Goal: Understand process/instructions

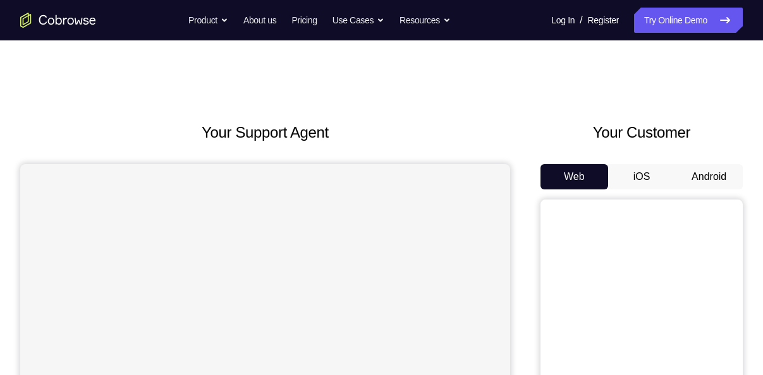
click at [705, 167] on button "Android" at bounding box center [709, 176] width 68 height 25
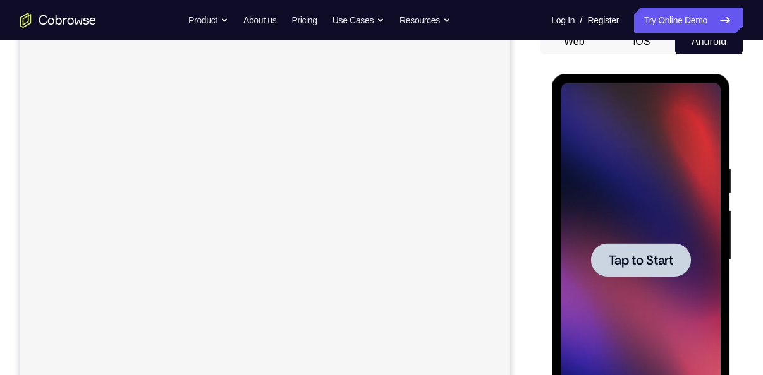
click at [630, 259] on span "Tap to Start" at bounding box center [640, 260] width 64 height 13
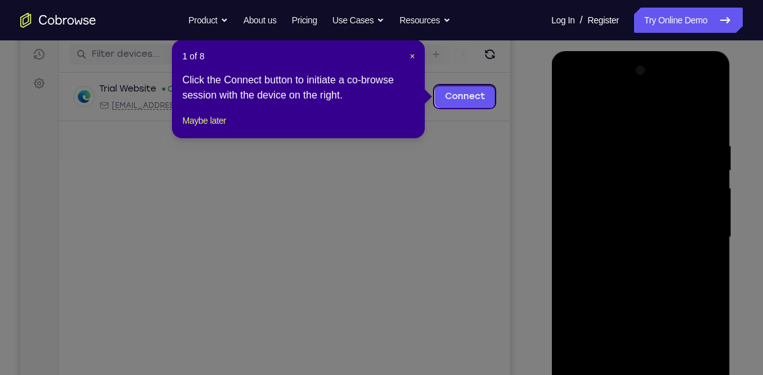
scroll to position [153, 0]
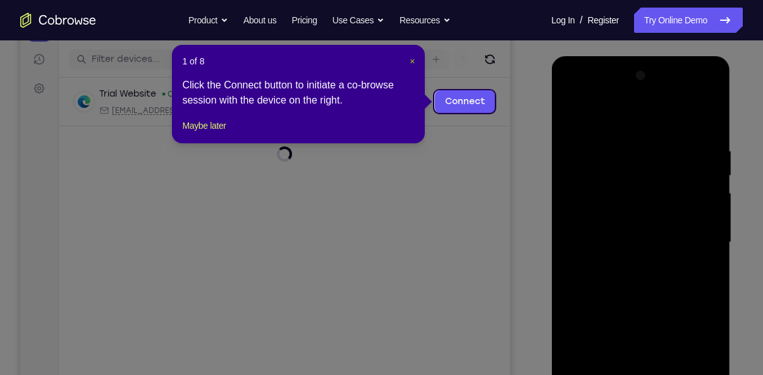
click at [408, 57] on header "1 of 8 ×" at bounding box center [298, 61] width 233 height 13
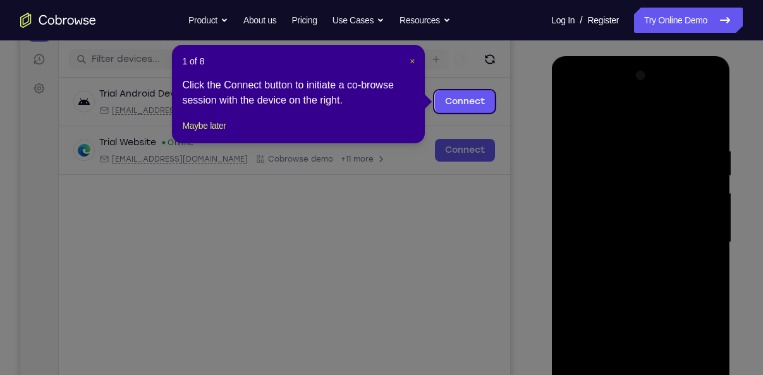
click at [410, 58] on span "×" at bounding box center [412, 61] width 5 height 10
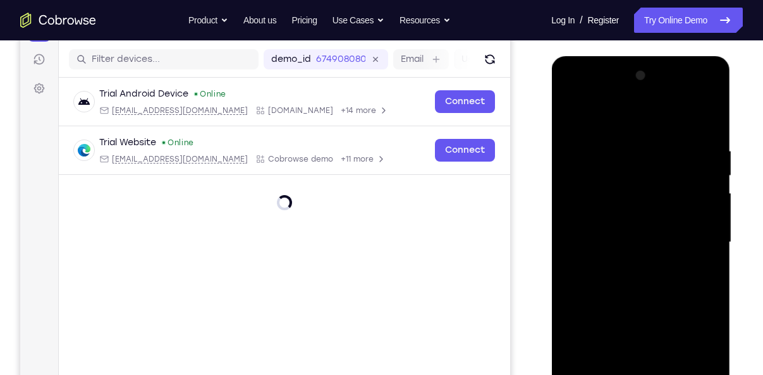
scroll to position [216, 0]
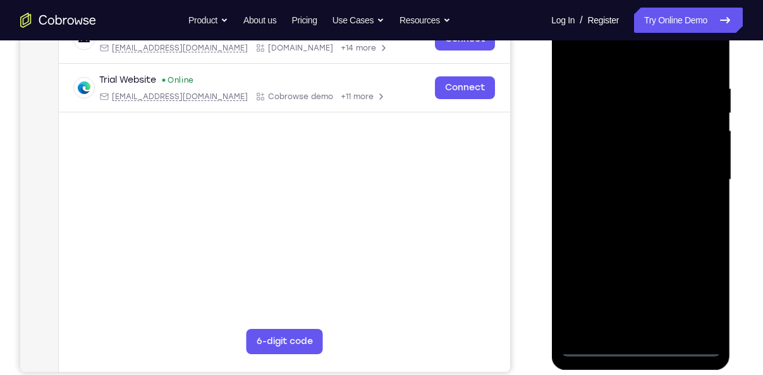
click at [643, 346] on div at bounding box center [640, 180] width 159 height 354
click at [704, 296] on div at bounding box center [640, 180] width 159 height 354
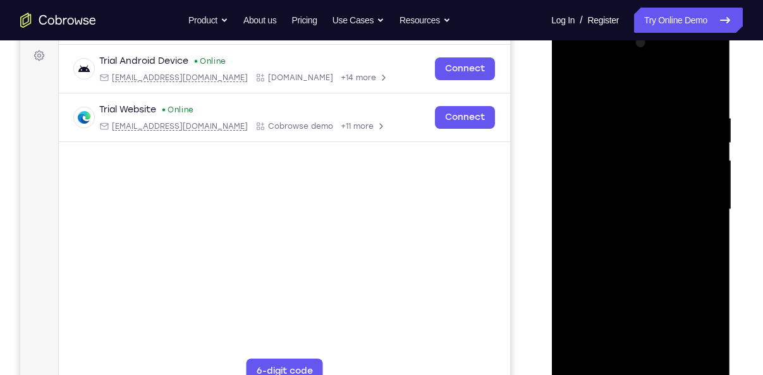
scroll to position [185, 0]
click at [614, 82] on div at bounding box center [640, 211] width 159 height 354
click at [698, 196] on div at bounding box center [640, 211] width 159 height 354
click at [630, 229] on div at bounding box center [640, 211] width 159 height 354
click at [631, 198] on div at bounding box center [640, 211] width 159 height 354
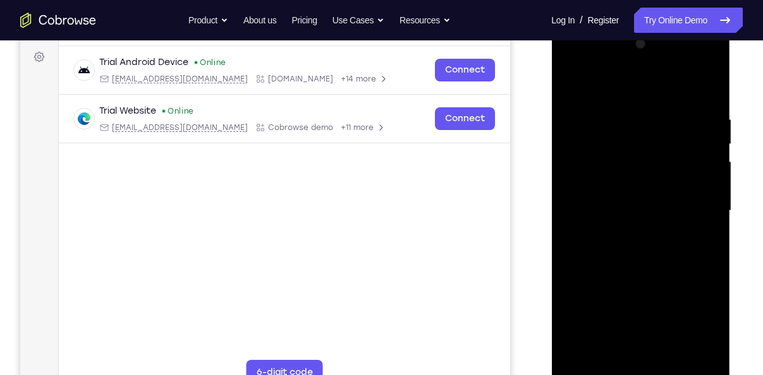
click at [630, 190] on div at bounding box center [640, 211] width 159 height 354
click at [635, 215] on div at bounding box center [640, 211] width 159 height 354
click at [656, 252] on div at bounding box center [640, 211] width 159 height 354
click at [642, 269] on div at bounding box center [640, 211] width 159 height 354
click at [710, 362] on div at bounding box center [640, 211] width 159 height 354
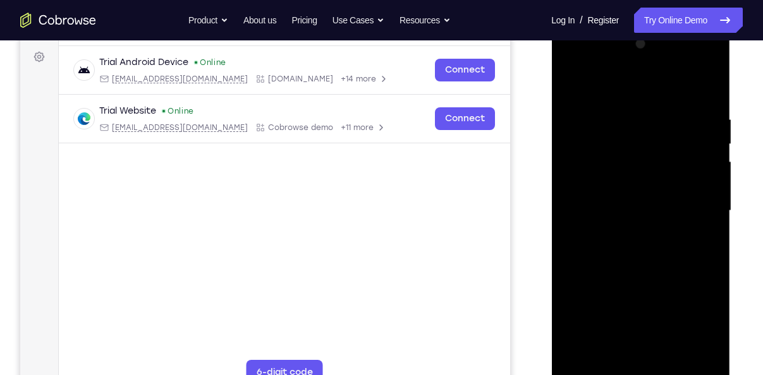
click at [707, 265] on div at bounding box center [640, 211] width 159 height 354
click at [712, 207] on div at bounding box center [640, 211] width 159 height 354
click at [712, 201] on div at bounding box center [640, 211] width 159 height 354
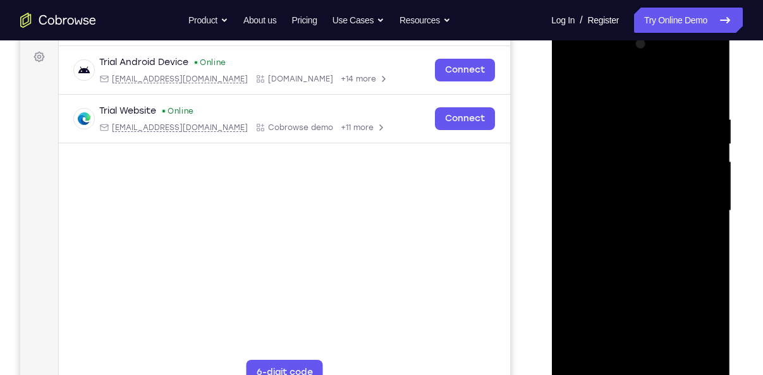
click at [714, 145] on div at bounding box center [640, 211] width 159 height 354
click at [592, 348] on div at bounding box center [640, 211] width 159 height 354
click at [584, 365] on div at bounding box center [640, 211] width 159 height 354
click at [626, 95] on div at bounding box center [640, 211] width 159 height 354
click at [709, 217] on div at bounding box center [640, 211] width 159 height 354
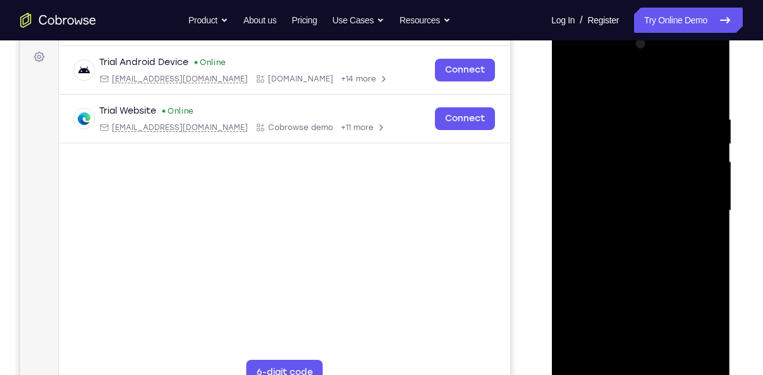
click at [705, 206] on div at bounding box center [640, 211] width 159 height 354
click at [707, 254] on div at bounding box center [640, 211] width 159 height 354
drag, startPoint x: 707, startPoint y: 254, endPoint x: 619, endPoint y: 269, distance: 89.7
click at [619, 269] on div at bounding box center [640, 211] width 159 height 354
click at [691, 358] on div at bounding box center [640, 211] width 159 height 354
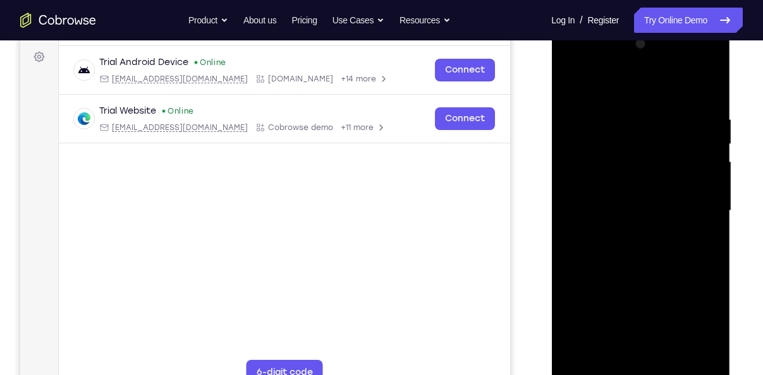
click at [697, 215] on div at bounding box center [640, 211] width 159 height 354
click at [706, 178] on div at bounding box center [640, 211] width 159 height 354
click at [705, 90] on div at bounding box center [640, 211] width 159 height 354
click at [706, 83] on div at bounding box center [640, 211] width 159 height 354
click at [584, 327] on div at bounding box center [640, 211] width 159 height 354
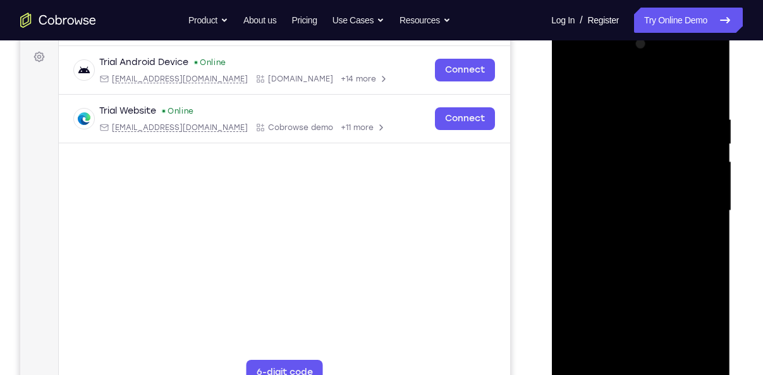
click at [599, 87] on div at bounding box center [640, 211] width 159 height 354
click at [618, 180] on div at bounding box center [640, 211] width 159 height 354
click at [580, 362] on div at bounding box center [640, 211] width 159 height 354
drag, startPoint x: 652, startPoint y: 159, endPoint x: 653, endPoint y: 355, distance: 196.0
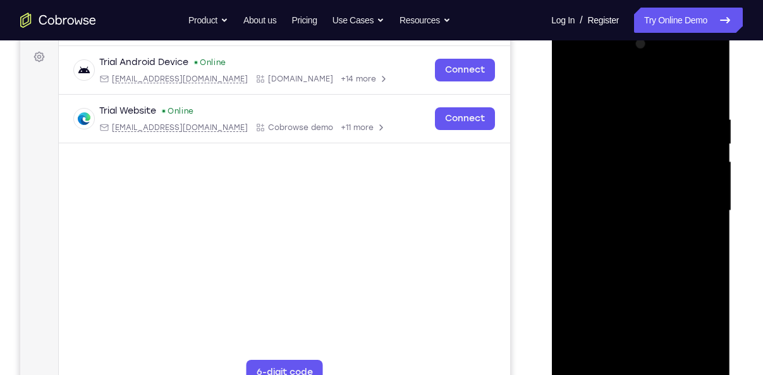
click at [653, 355] on div at bounding box center [640, 211] width 159 height 354
click at [710, 264] on div at bounding box center [640, 211] width 159 height 354
click at [711, 360] on div at bounding box center [640, 211] width 159 height 354
click at [712, 343] on div at bounding box center [640, 211] width 159 height 354
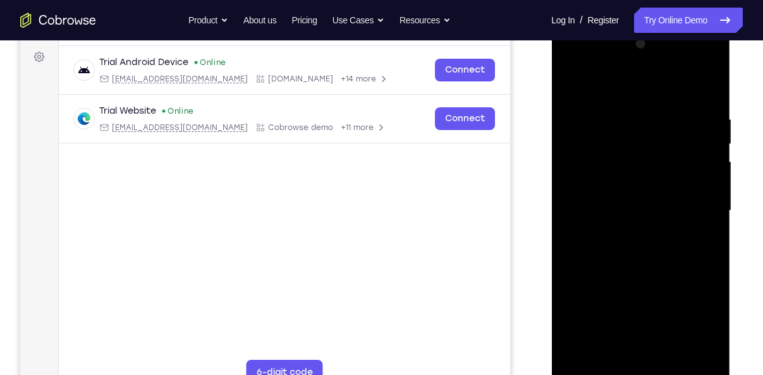
click at [619, 113] on div at bounding box center [640, 211] width 159 height 354
click at [704, 91] on div at bounding box center [640, 211] width 159 height 354
click at [611, 121] on div at bounding box center [640, 211] width 159 height 354
click at [700, 192] on div at bounding box center [640, 211] width 159 height 354
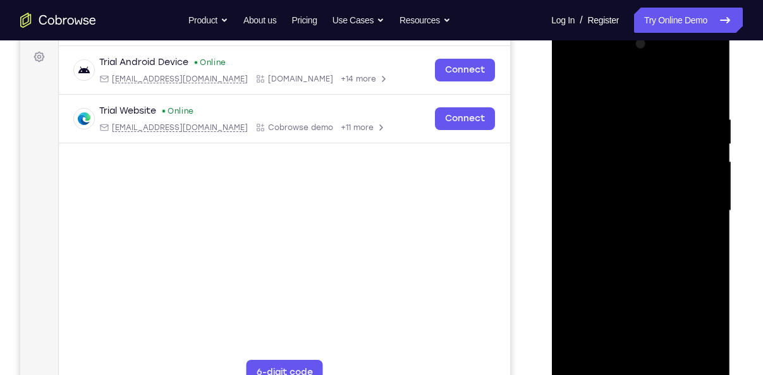
click at [700, 192] on div at bounding box center [640, 211] width 159 height 354
click at [656, 219] on div at bounding box center [640, 211] width 159 height 354
click at [652, 205] on div at bounding box center [640, 211] width 159 height 354
click at [696, 186] on div at bounding box center [640, 211] width 159 height 354
click at [704, 91] on div at bounding box center [640, 211] width 159 height 354
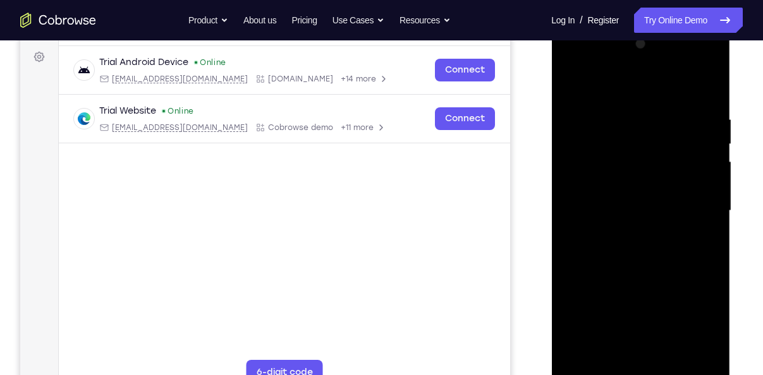
click at [586, 356] on div at bounding box center [640, 211] width 159 height 354
click at [695, 115] on div at bounding box center [640, 211] width 159 height 354
click at [626, 274] on div at bounding box center [640, 211] width 159 height 354
click at [640, 262] on div at bounding box center [640, 211] width 159 height 354
click at [590, 302] on div at bounding box center [640, 211] width 159 height 354
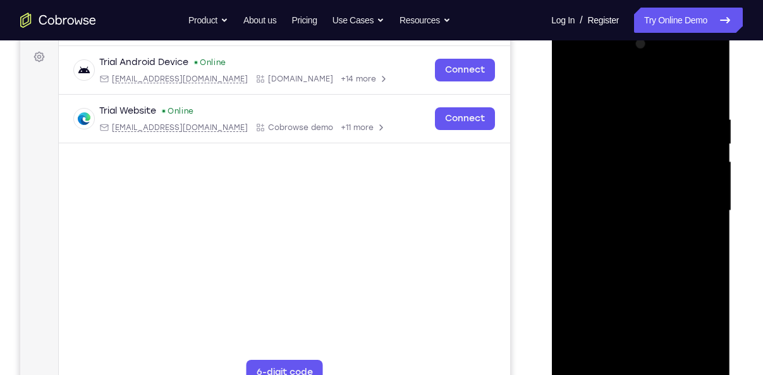
click at [575, 81] on div at bounding box center [640, 211] width 159 height 354
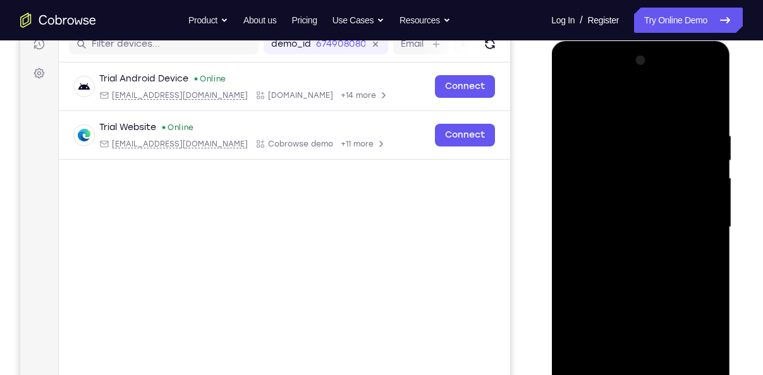
scroll to position [167, 0]
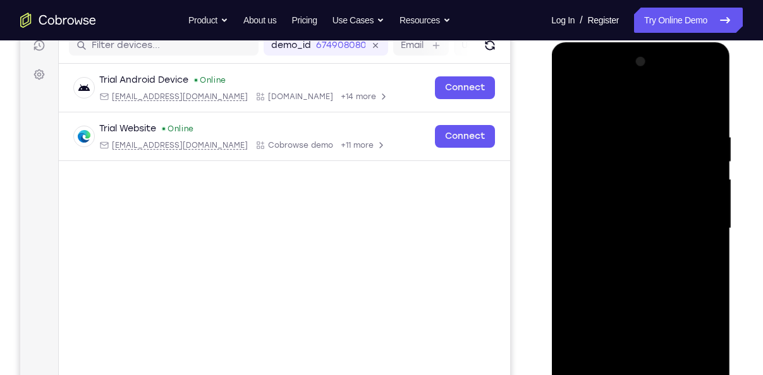
drag, startPoint x: 635, startPoint y: 167, endPoint x: 630, endPoint y: 253, distance: 86.1
click at [630, 253] on div at bounding box center [640, 229] width 159 height 354
click at [578, 131] on div at bounding box center [640, 229] width 159 height 354
click at [709, 233] on div at bounding box center [640, 229] width 159 height 354
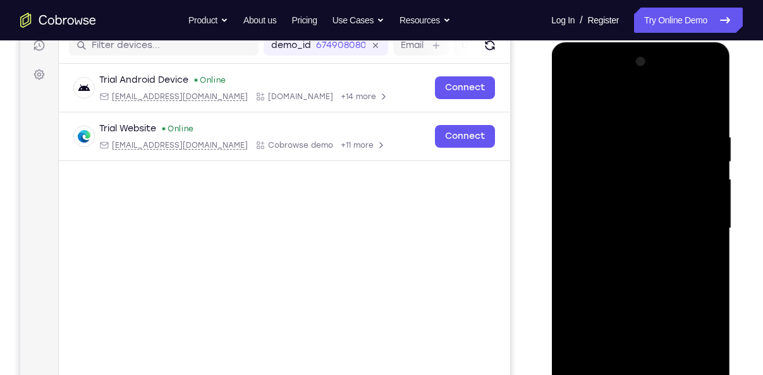
click at [704, 106] on div at bounding box center [640, 229] width 159 height 354
click at [623, 264] on div at bounding box center [640, 229] width 159 height 354
click at [580, 206] on div at bounding box center [640, 229] width 159 height 354
click at [707, 207] on div at bounding box center [640, 229] width 159 height 354
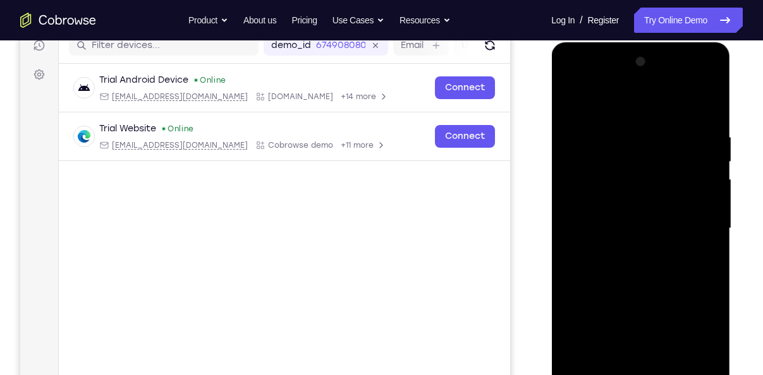
click at [707, 207] on div at bounding box center [640, 229] width 159 height 354
click at [710, 217] on div at bounding box center [640, 229] width 159 height 354
click at [705, 213] on div at bounding box center [640, 229] width 159 height 354
click at [709, 201] on div at bounding box center [640, 229] width 159 height 354
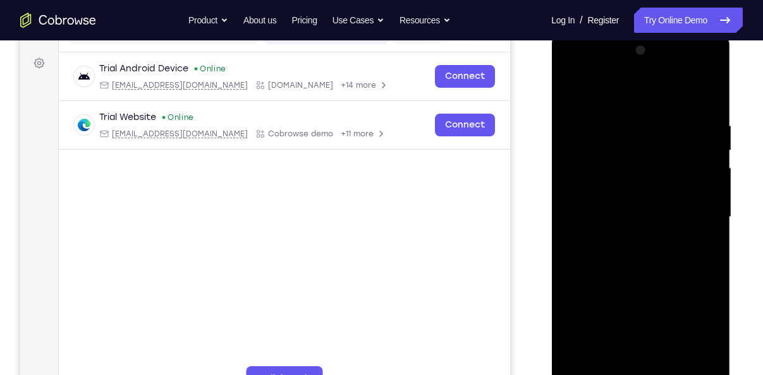
scroll to position [192, 0]
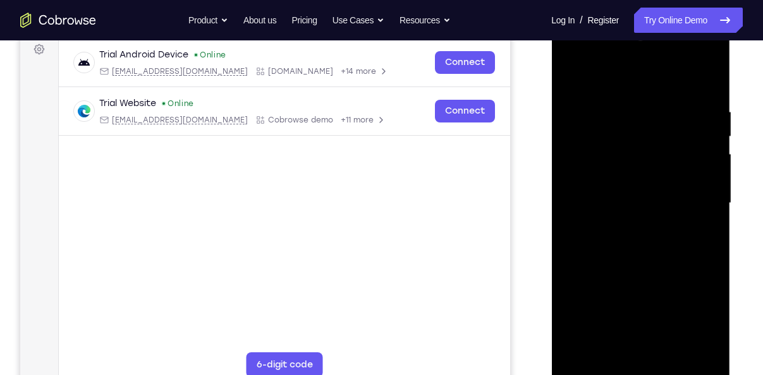
click at [582, 346] on div at bounding box center [640, 204] width 159 height 354
drag, startPoint x: 619, startPoint y: 147, endPoint x: 635, endPoint y: 339, distance: 192.9
click at [635, 339] on div at bounding box center [640, 204] width 159 height 354
click at [624, 102] on div at bounding box center [640, 204] width 159 height 354
click at [707, 80] on div at bounding box center [640, 204] width 159 height 354
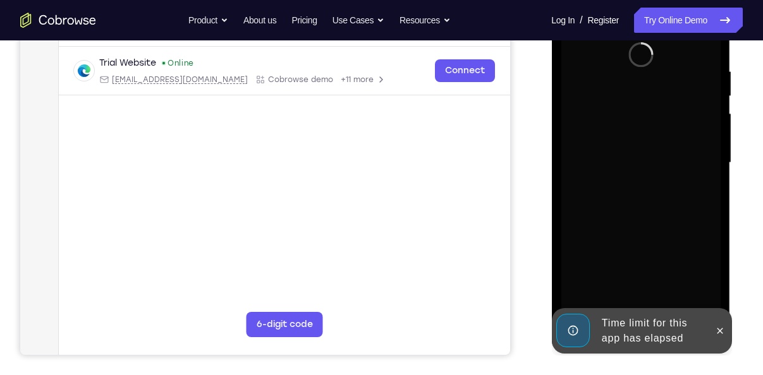
scroll to position [231, 0]
